Goal: Information Seeking & Learning: Learn about a topic

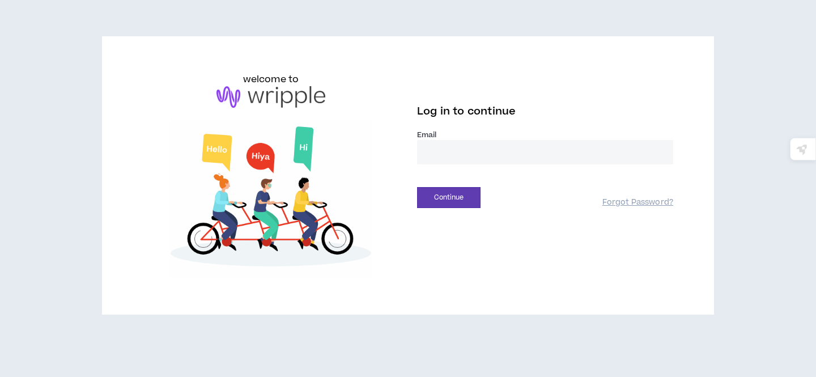
type input "**********"
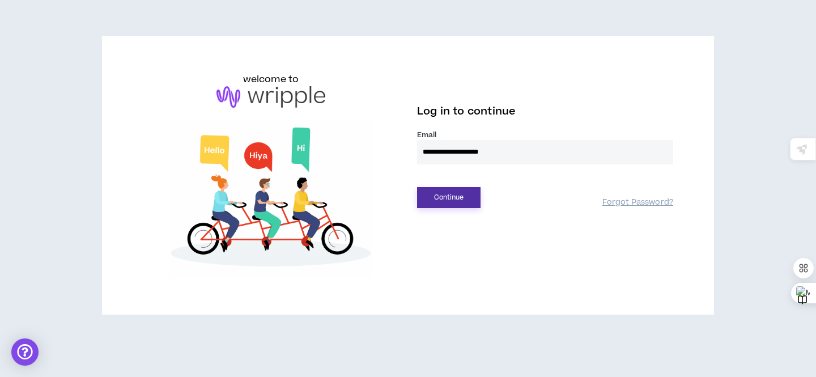
click at [455, 205] on button "Continue" at bounding box center [448, 197] width 63 height 21
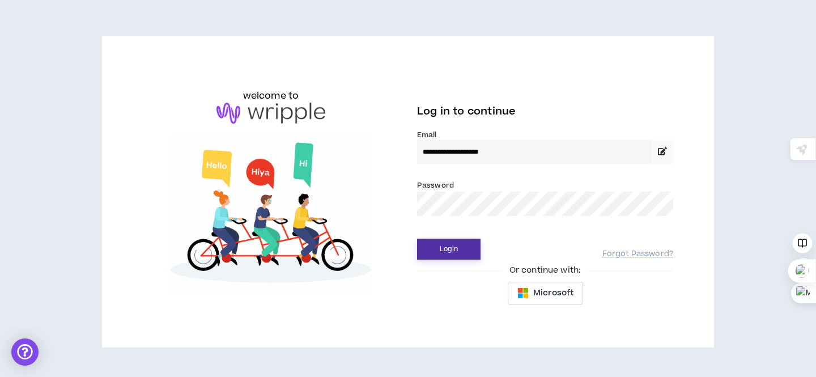
click at [449, 248] on button "Login" at bounding box center [448, 249] width 63 height 21
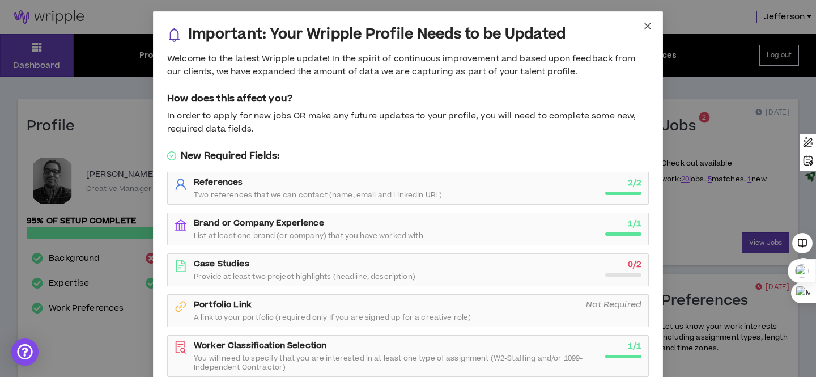
click at [649, 23] on icon "close" at bounding box center [647, 26] width 9 height 9
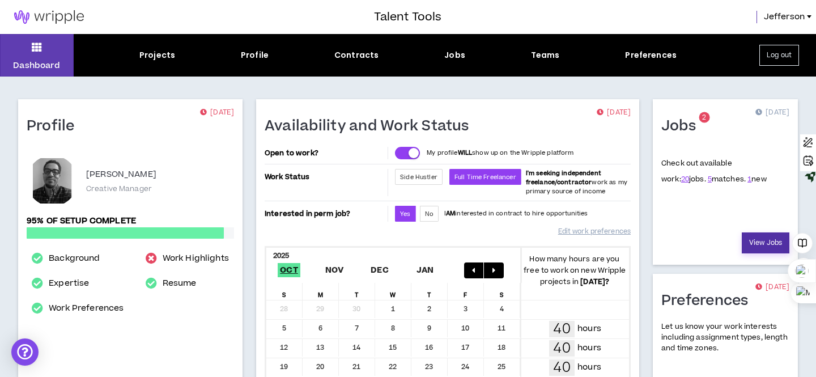
click at [754, 240] on link "View Jobs" at bounding box center [766, 242] width 48 height 21
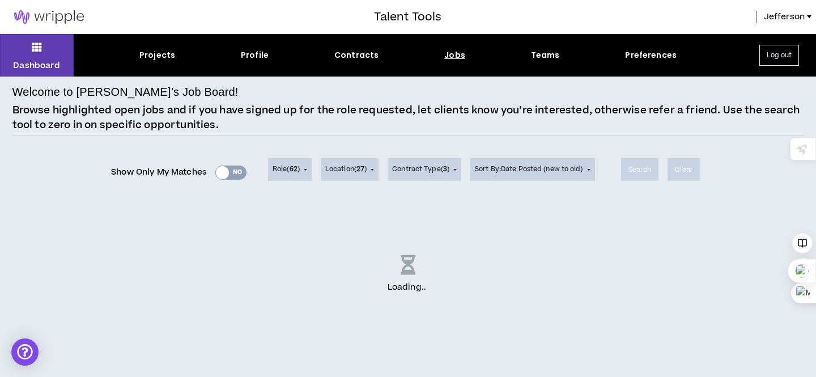
click at [241, 171] on div "Show Only My Matches Yes No" at bounding box center [178, 172] width 135 height 17
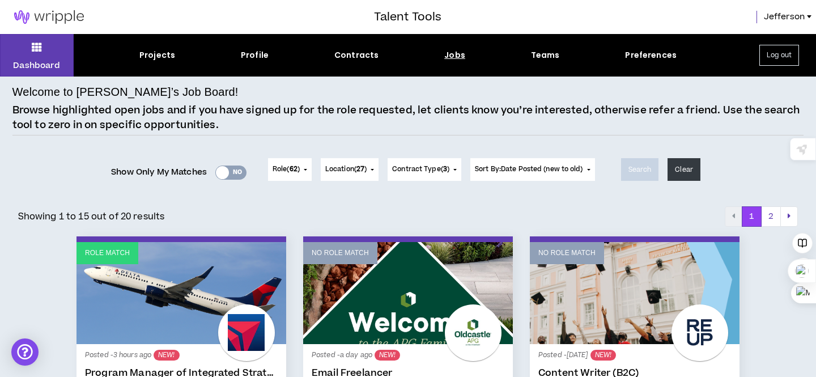
click at [240, 172] on div "Yes No" at bounding box center [230, 172] width 31 height 14
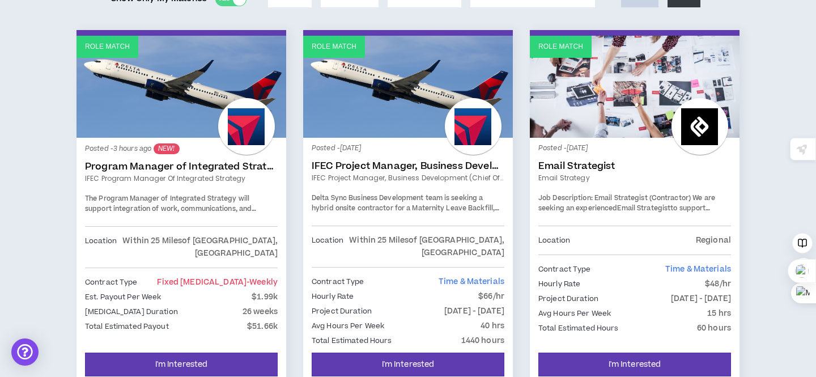
scroll to position [176, 0]
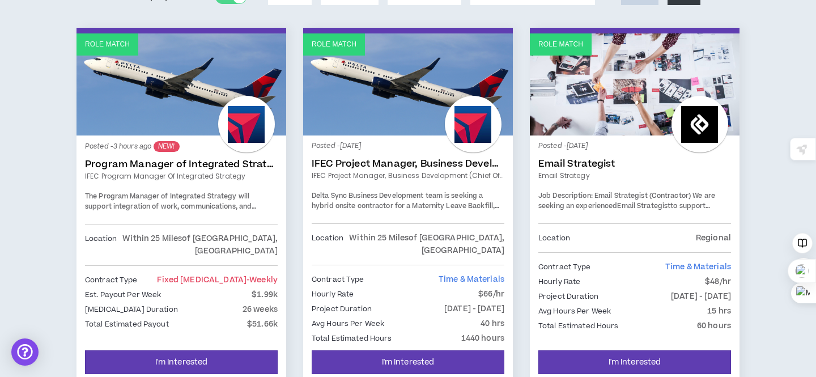
click at [181, 274] on div "Contract Type Fixed [MEDICAL_DATA] - weekly" at bounding box center [181, 280] width 193 height 12
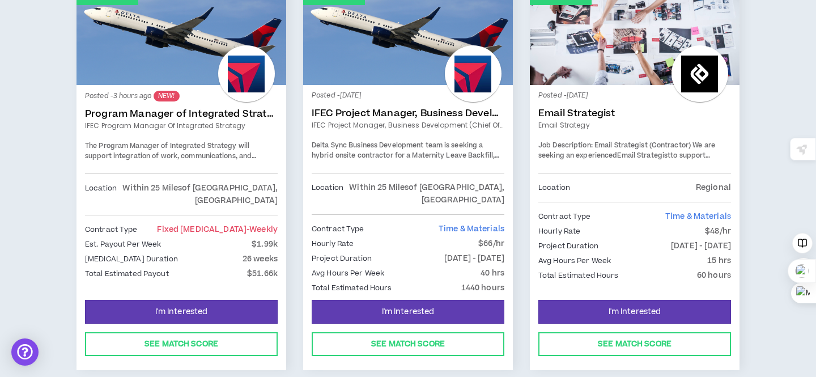
scroll to position [228, 0]
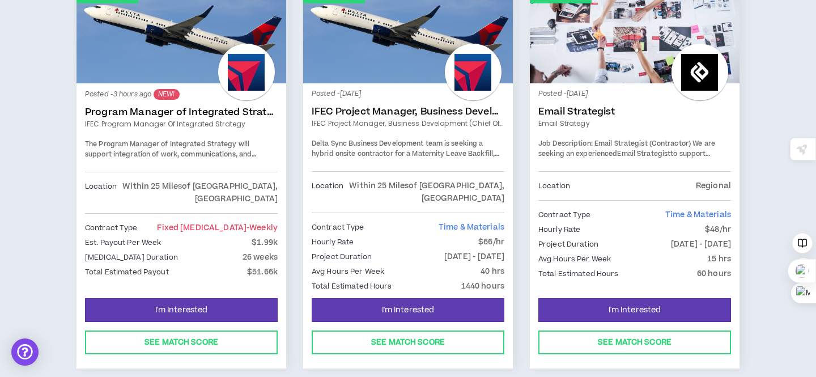
click at [177, 124] on link "IFEC Program Manager of Integrated Strategy" at bounding box center [181, 124] width 193 height 10
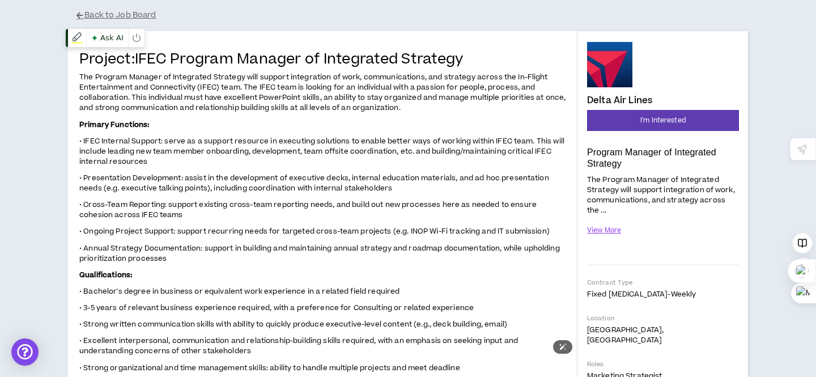
scroll to position [31, 0]
